Goal: Information Seeking & Learning: Learn about a topic

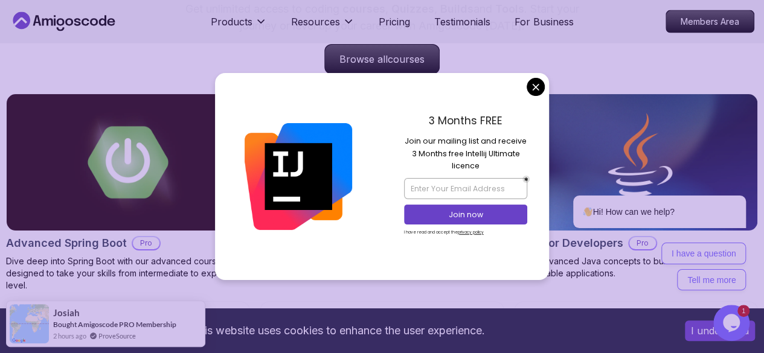
scroll to position [1247, 0]
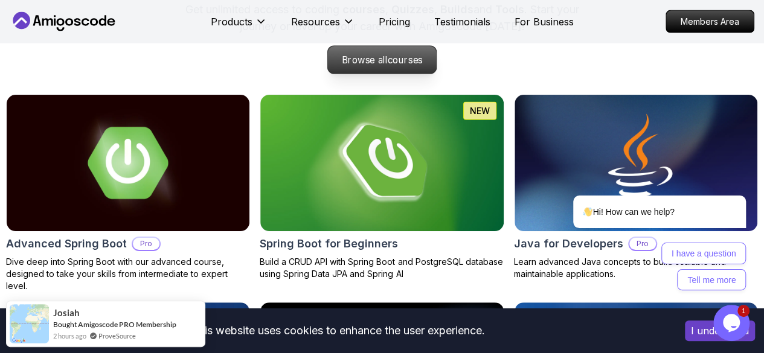
click at [388, 66] on span "courses" at bounding box center [405, 59] width 35 height 11
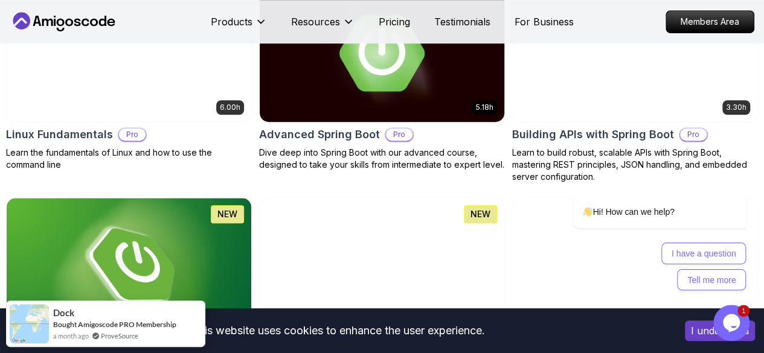
scroll to position [438, 0]
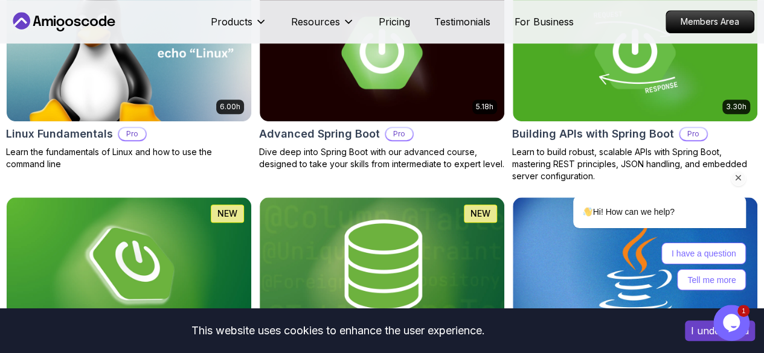
click at [685, 99] on div "Hi! How can we help? I have a question Tell me more" at bounding box center [643, 190] width 217 height 211
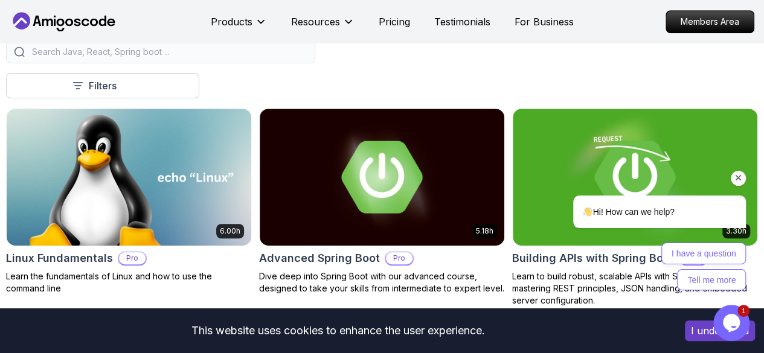
scroll to position [317, 0]
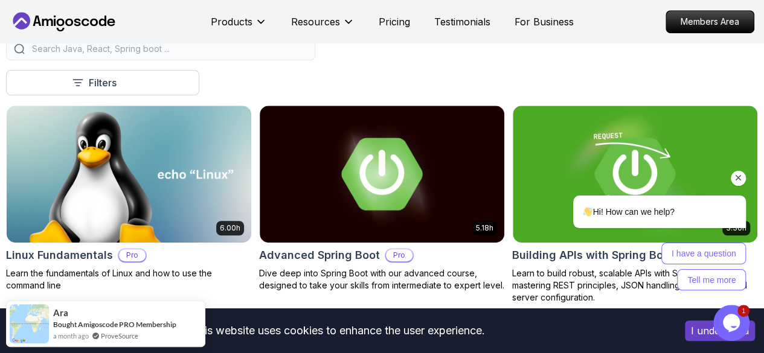
click at [731, 169] on div "Hi! How can we help? I have a question Tell me more" at bounding box center [644, 228] width 205 height 125
click at [739, 175] on icon "Chat attention grabber" at bounding box center [738, 178] width 11 height 11
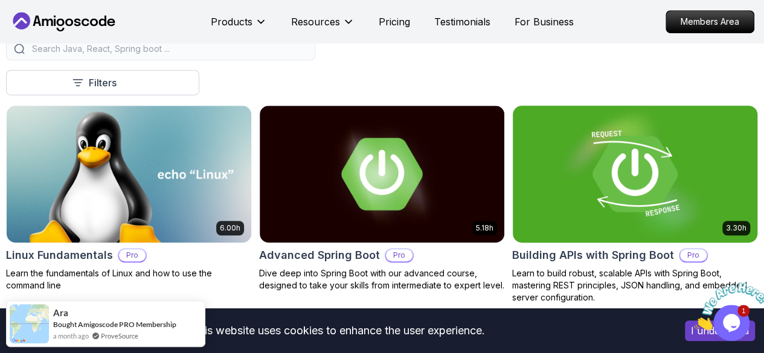
click at [703, 154] on img at bounding box center [635, 174] width 257 height 144
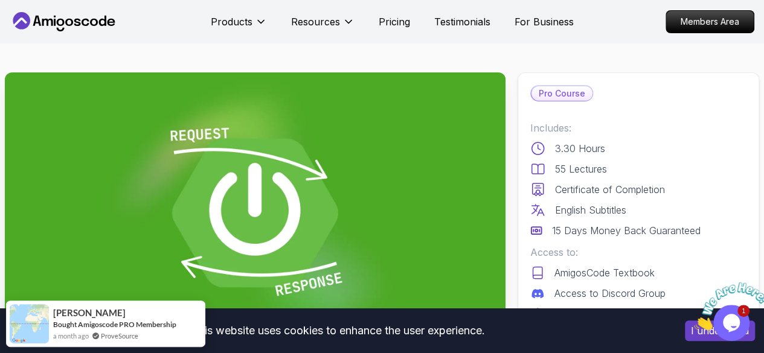
scroll to position [17, 0]
